Goal: Check status: Check status

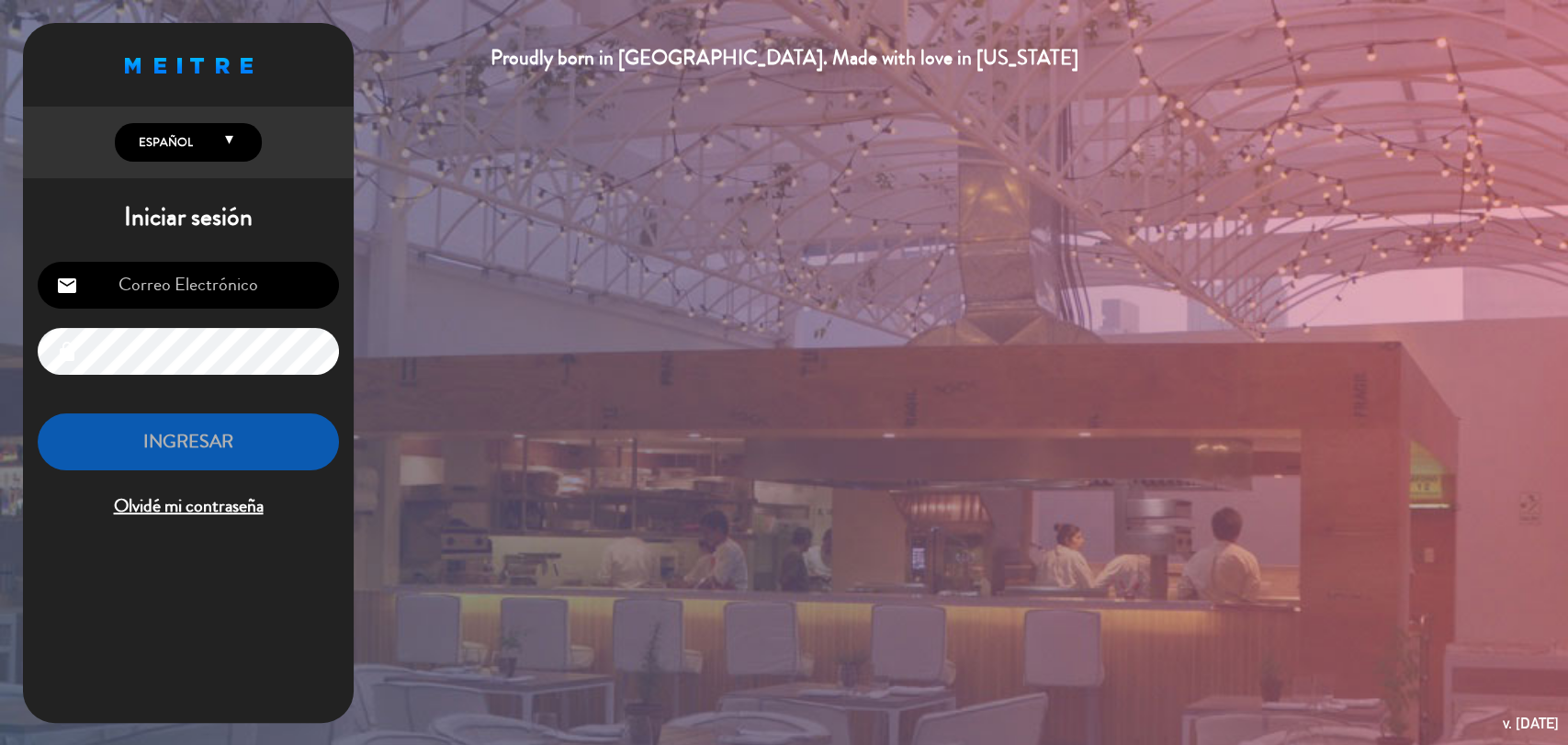
type input "[EMAIL_ADDRESS][DOMAIN_NAME]"
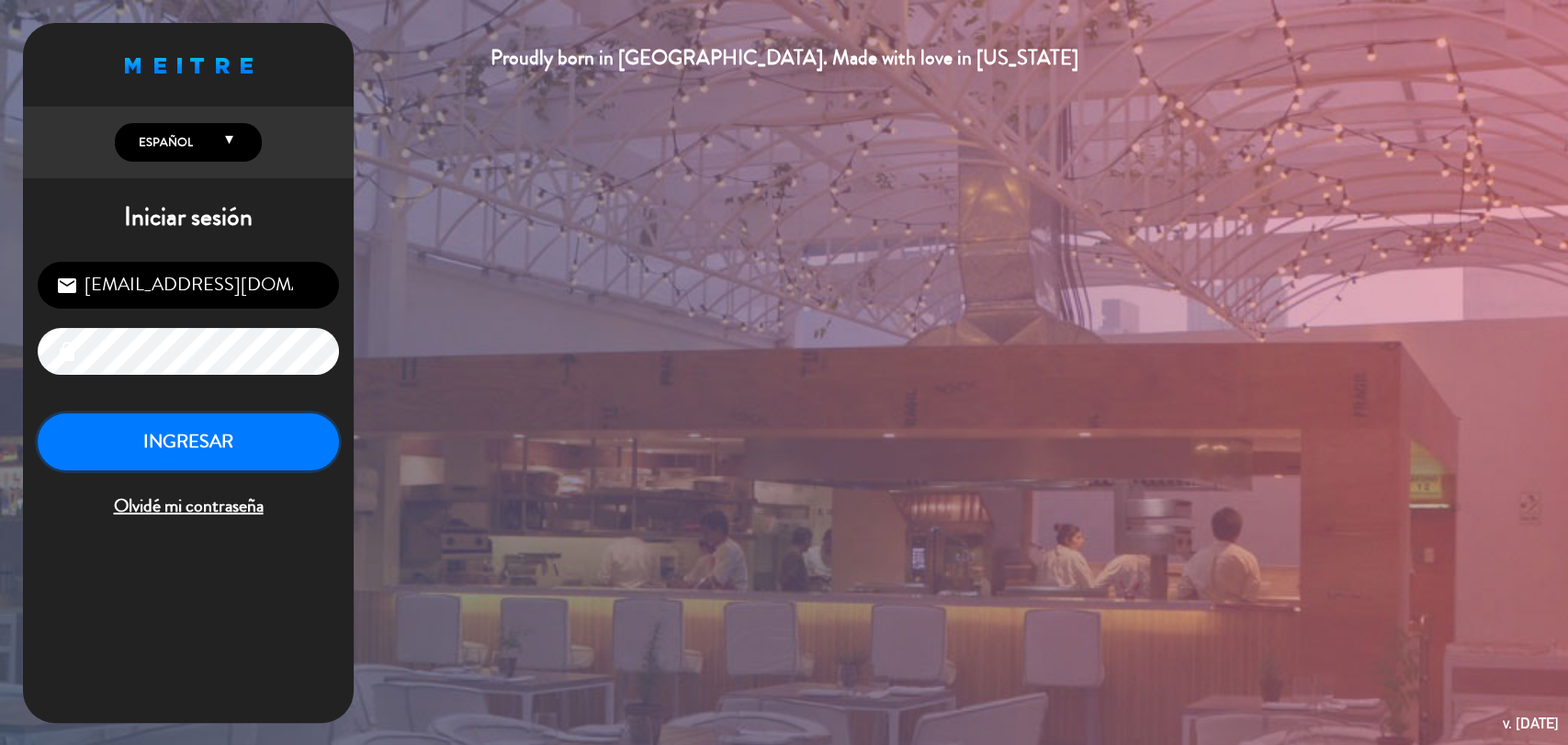
click at [232, 427] on button "INGRESAR" at bounding box center [188, 442] width 302 height 58
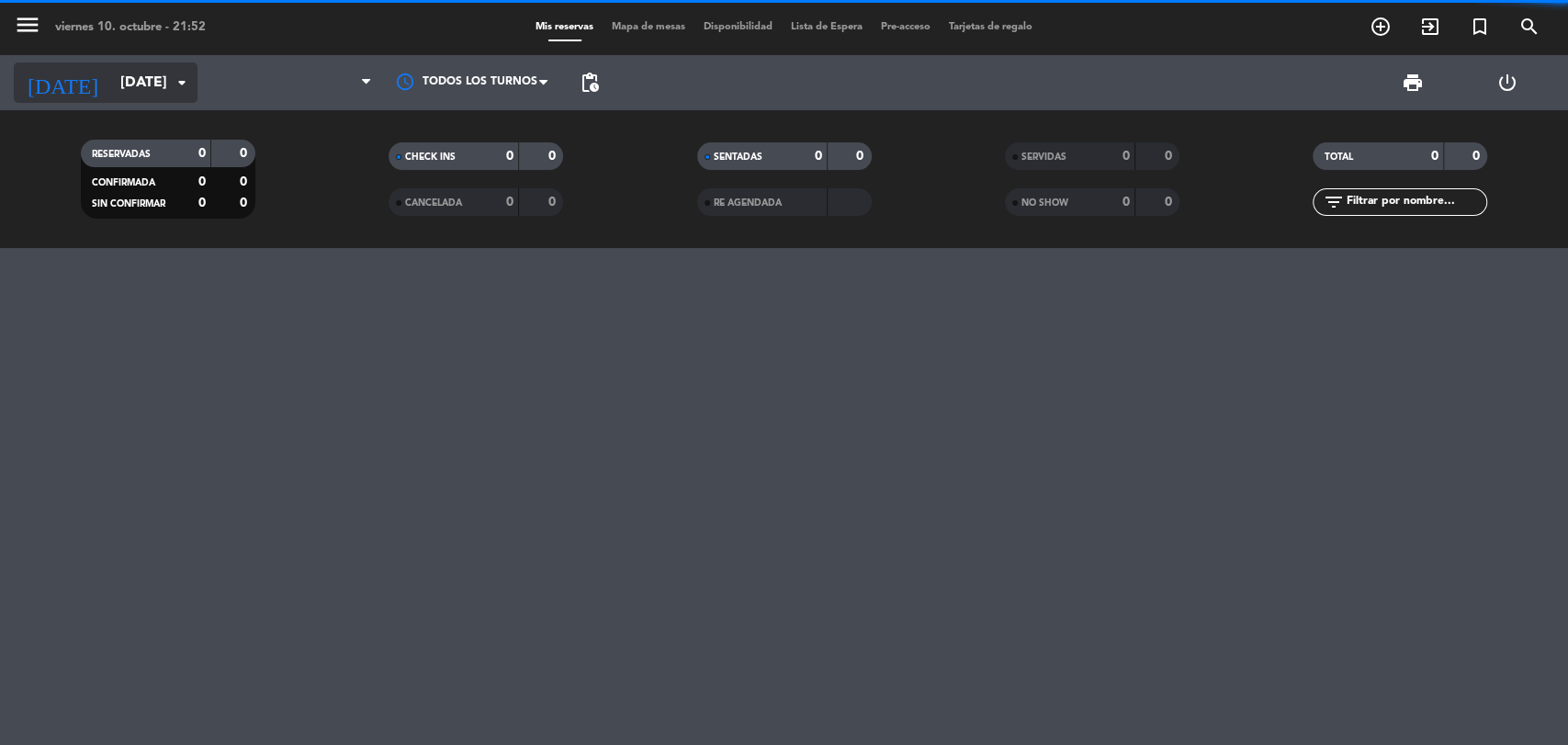
click at [111, 75] on input "[DATE]" at bounding box center [208, 83] width 194 height 36
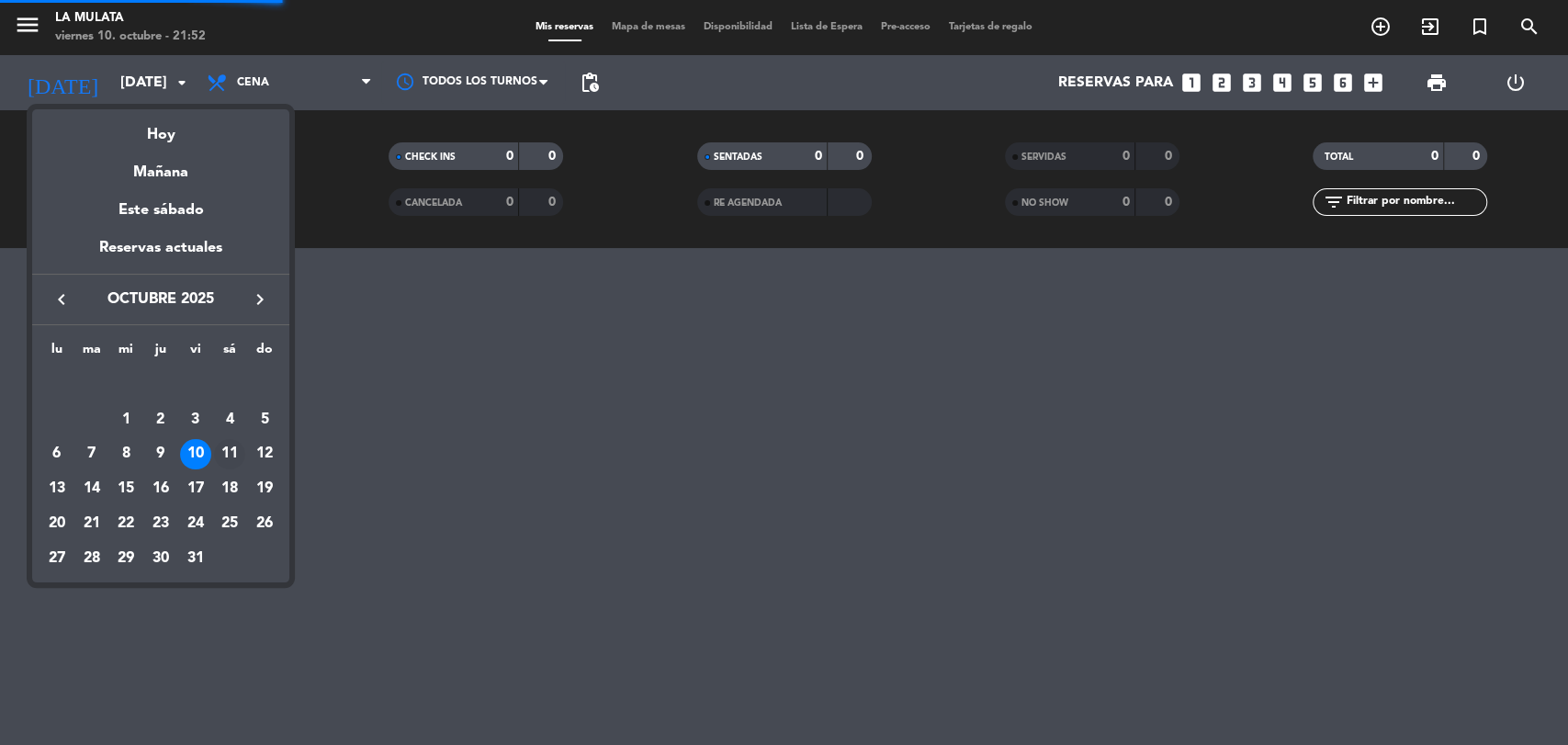
click at [234, 450] on div "11" at bounding box center [229, 454] width 31 height 31
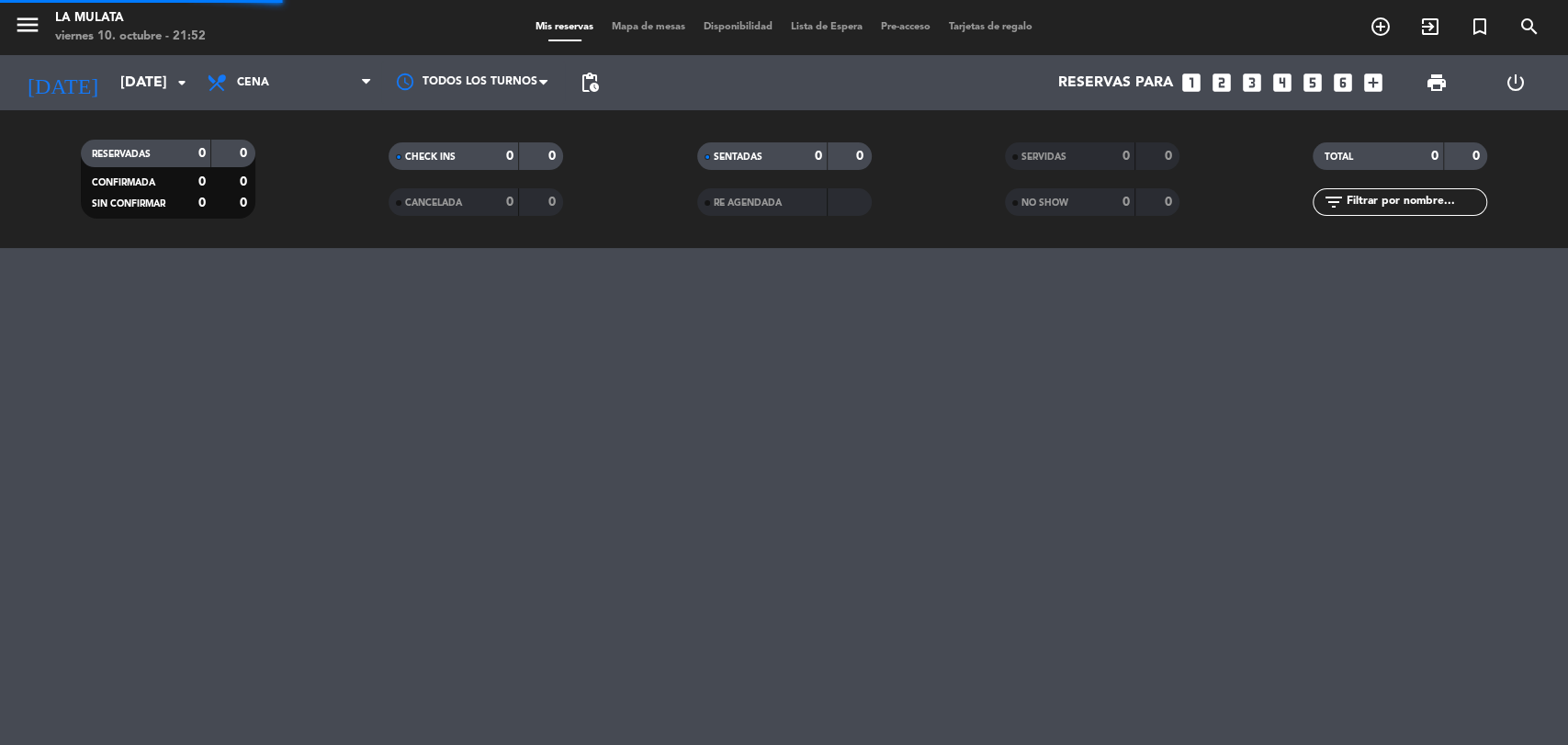
type input "[DATE]"
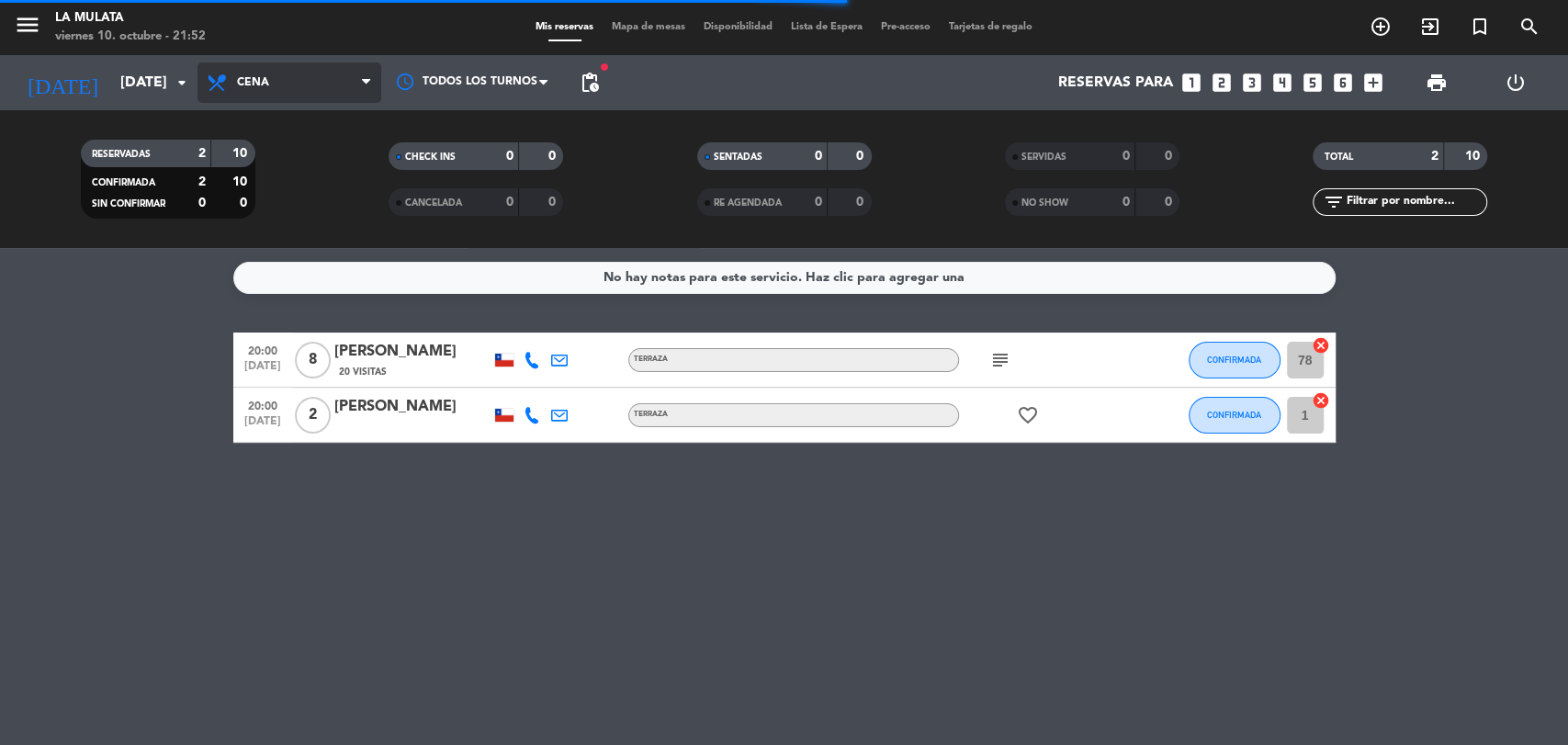
click at [337, 92] on span "Cena" at bounding box center [289, 82] width 183 height 40
click at [293, 70] on span "Cena" at bounding box center [289, 82] width 183 height 40
click at [294, 155] on div "menu La Mulata [DATE] 10. octubre - 21:53 Mis reservas Mapa de mesas Disponibil…" at bounding box center [784, 124] width 1568 height 248
